Goal: Task Accomplishment & Management: Manage account settings

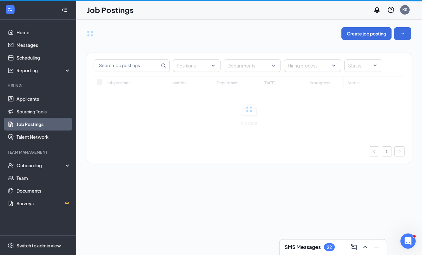
click at [403, 12] on div "KS" at bounding box center [404, 9] width 5 height 5
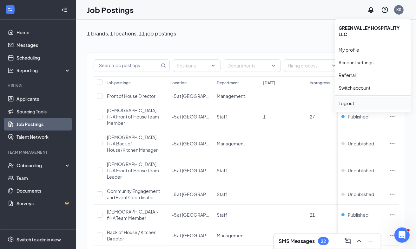
click at [354, 100] on div "Log out" at bounding box center [372, 103] width 68 height 6
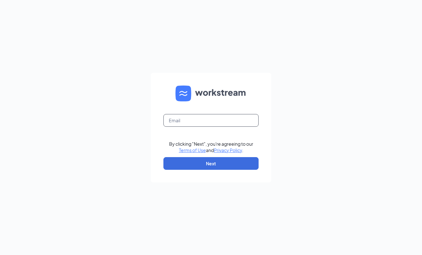
click at [218, 122] on input "text" at bounding box center [210, 120] width 95 height 13
type input "[PERSON_NAME][EMAIL_ADDRESS][PERSON_NAME][DOMAIN_NAME]"
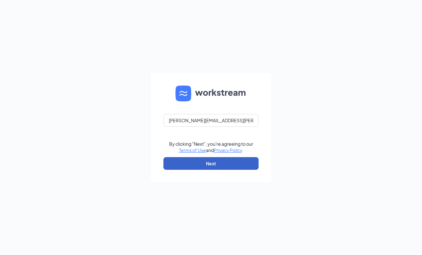
click at [205, 167] on button "Next" at bounding box center [210, 163] width 95 height 13
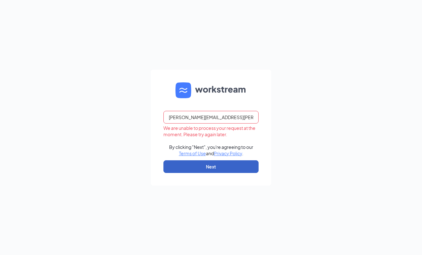
click at [205, 167] on button "Next" at bounding box center [210, 166] width 95 height 13
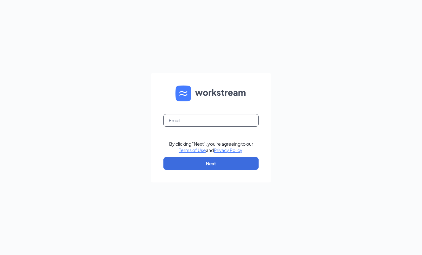
click at [213, 118] on input "text" at bounding box center [210, 120] width 95 height 13
type input "[PERSON_NAME][EMAIL_ADDRESS][PERSON_NAME][DOMAIN_NAME]"
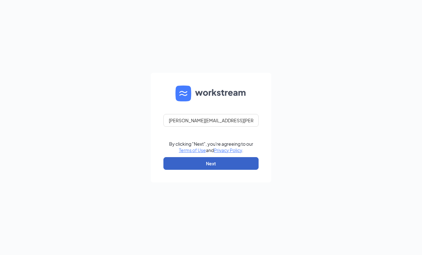
click at [228, 165] on button "Next" at bounding box center [210, 163] width 95 height 13
